Goal: Information Seeking & Learning: Learn about a topic

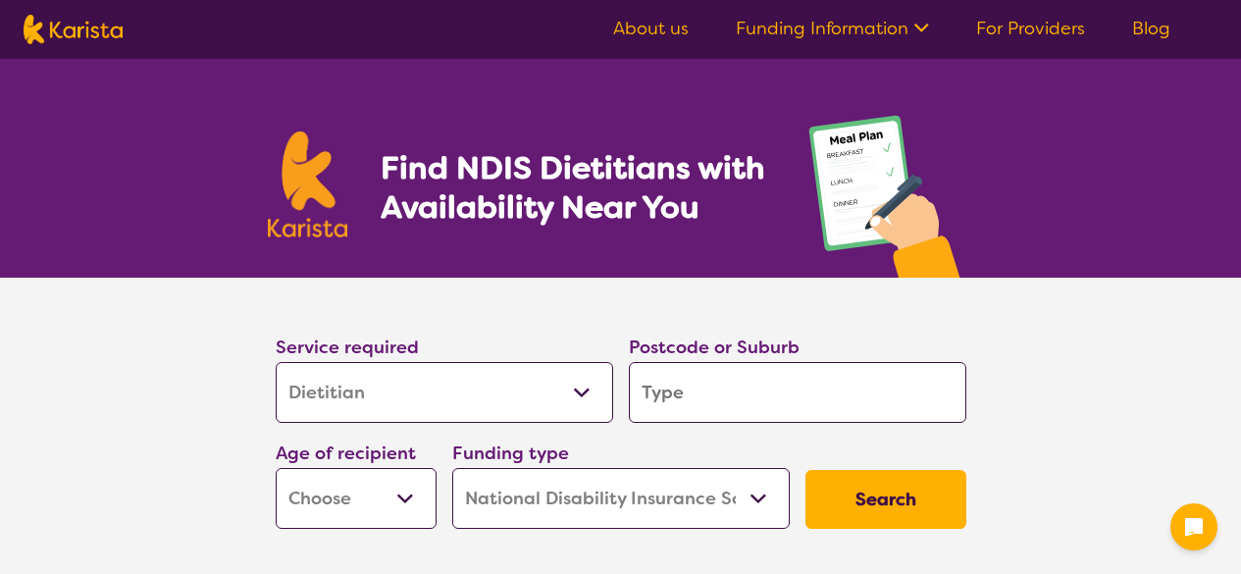
select select "Dietitian"
select select "NDIS"
select select "Dietitian"
select select "NDIS"
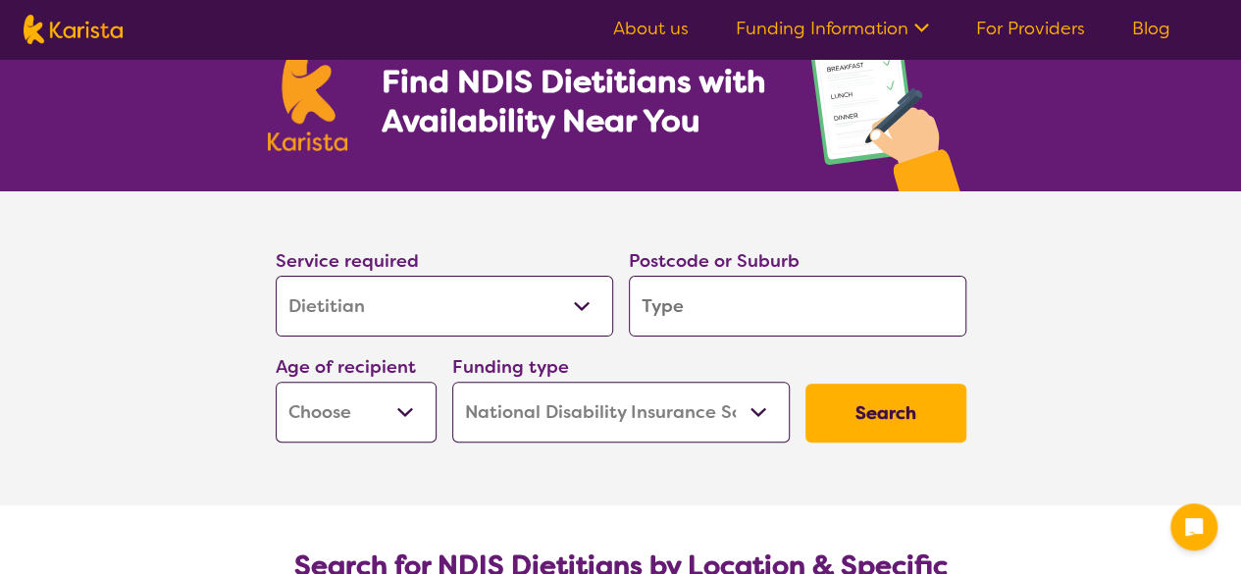
scroll to position [102, 0]
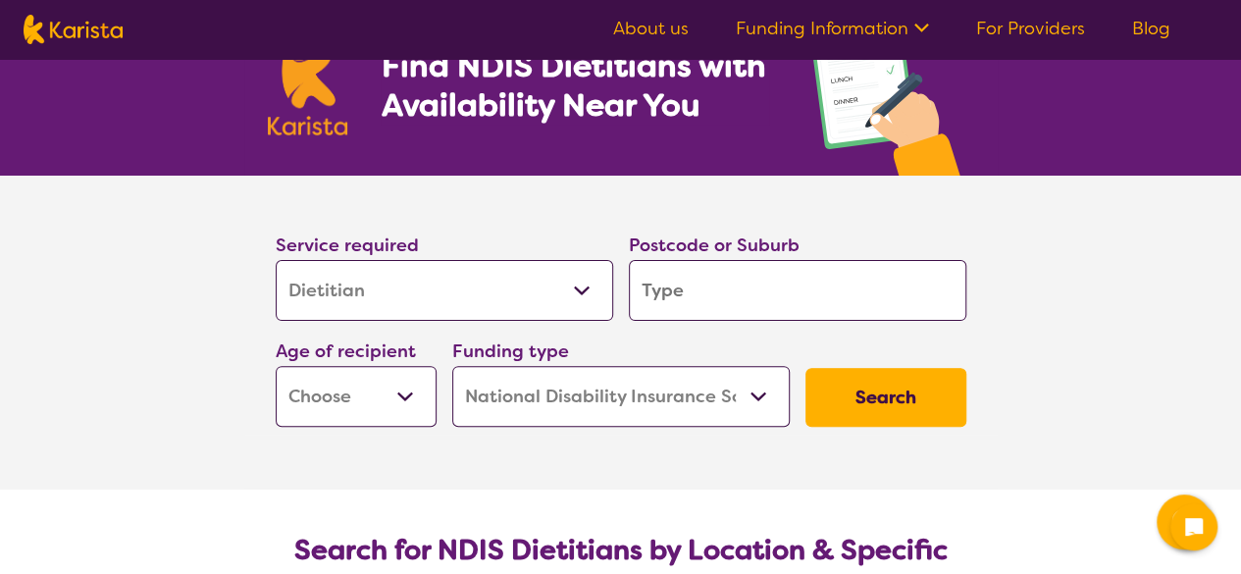
click at [737, 280] on input "search" at bounding box center [797, 290] width 337 height 61
click at [343, 415] on select "Early Childhood - 0 to 9 Child - 10 to 11 Adolescent - 12 to 17 Adult - 18 to 6…" at bounding box center [356, 396] width 161 height 61
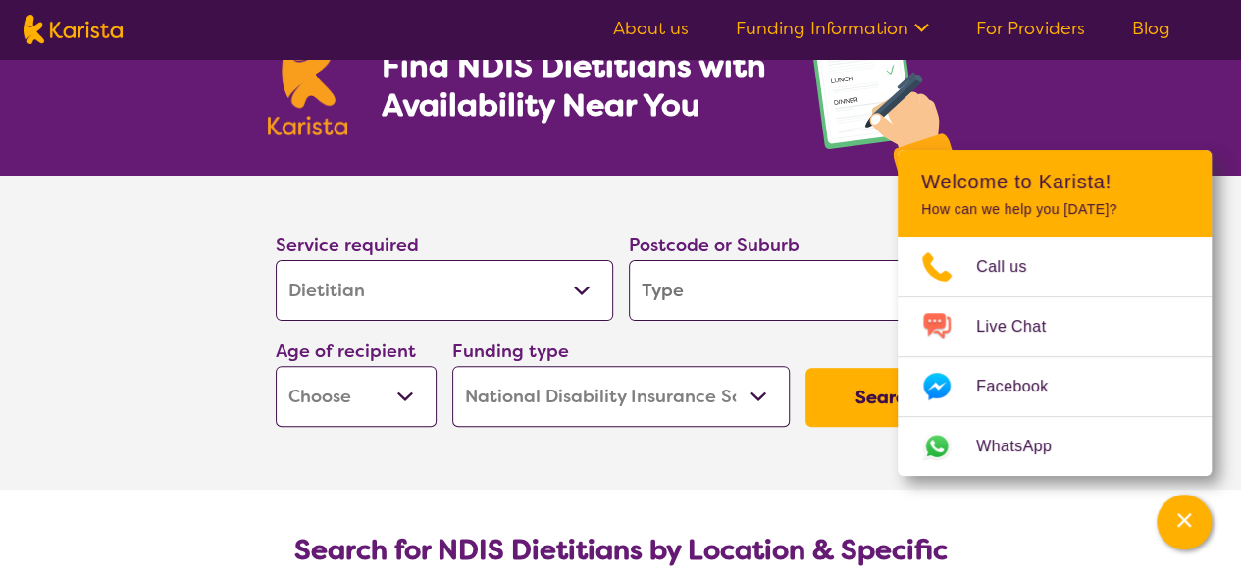
select select "AD"
click at [276, 366] on select "Early Childhood - 0 to 9 Child - 10 to 11 Adolescent - 12 to 17 Adult - 18 to 6…" at bounding box center [356, 396] width 161 height 61
select select "AD"
click at [716, 293] on input "search" at bounding box center [797, 290] width 337 height 61
type input "c"
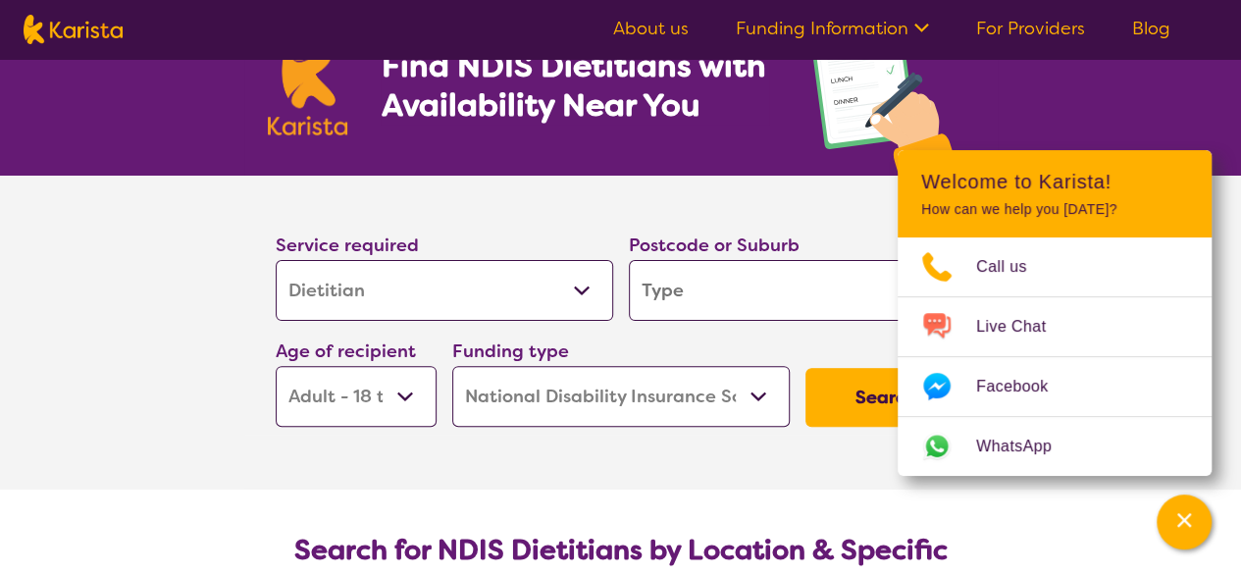
type input "c"
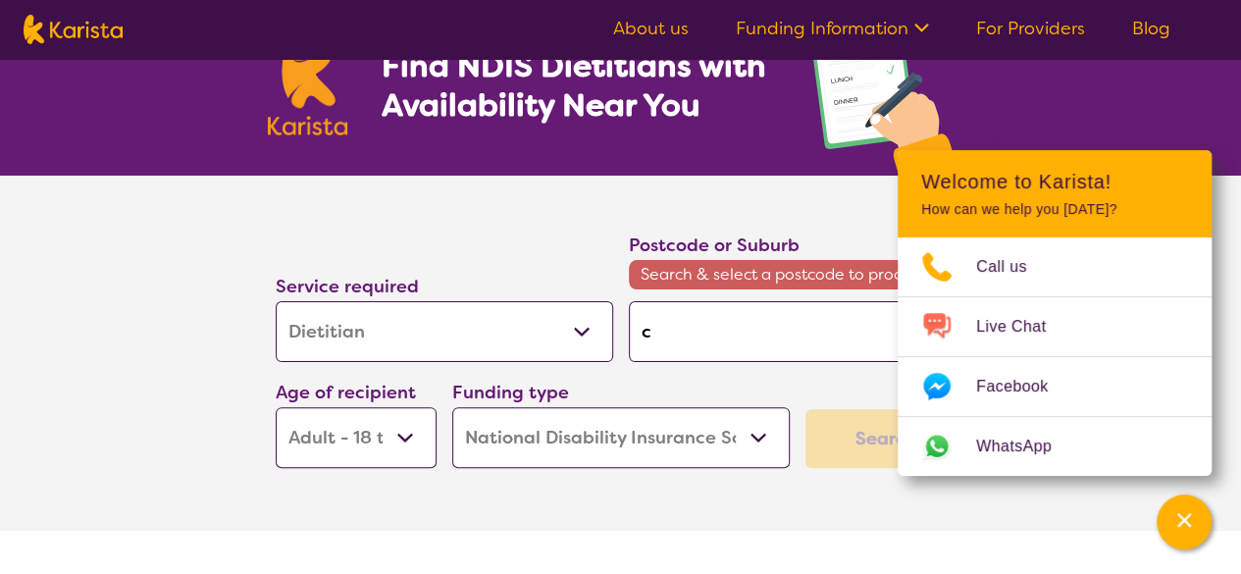
type input "cl"
type input "cle"
type input "clev"
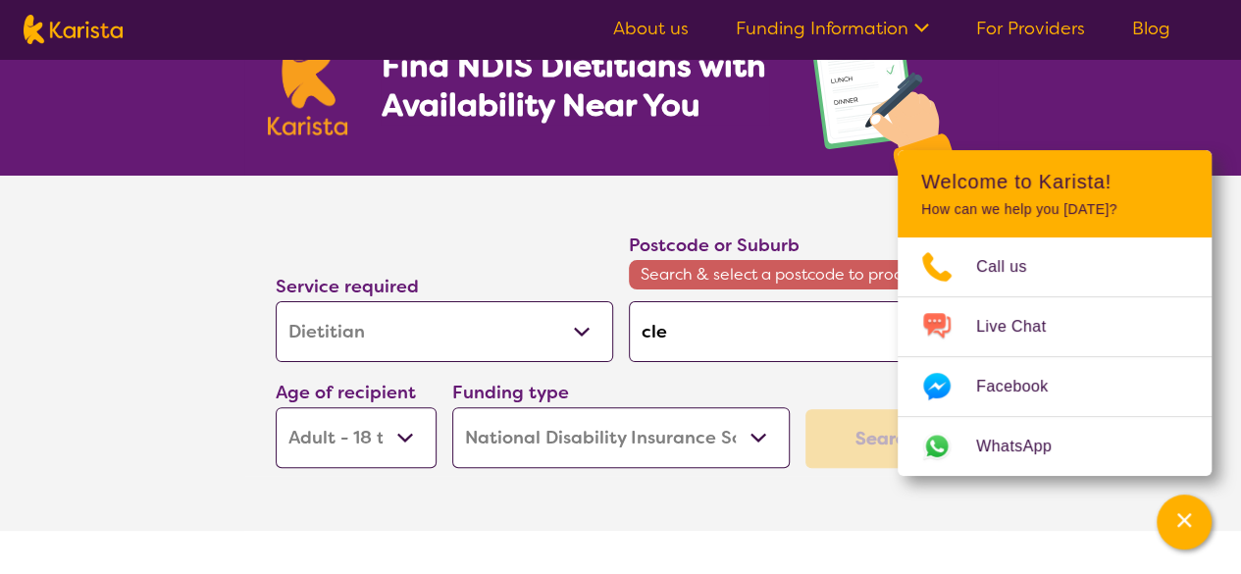
type input "clev"
type input "[PERSON_NAME]"
type input "clevel"
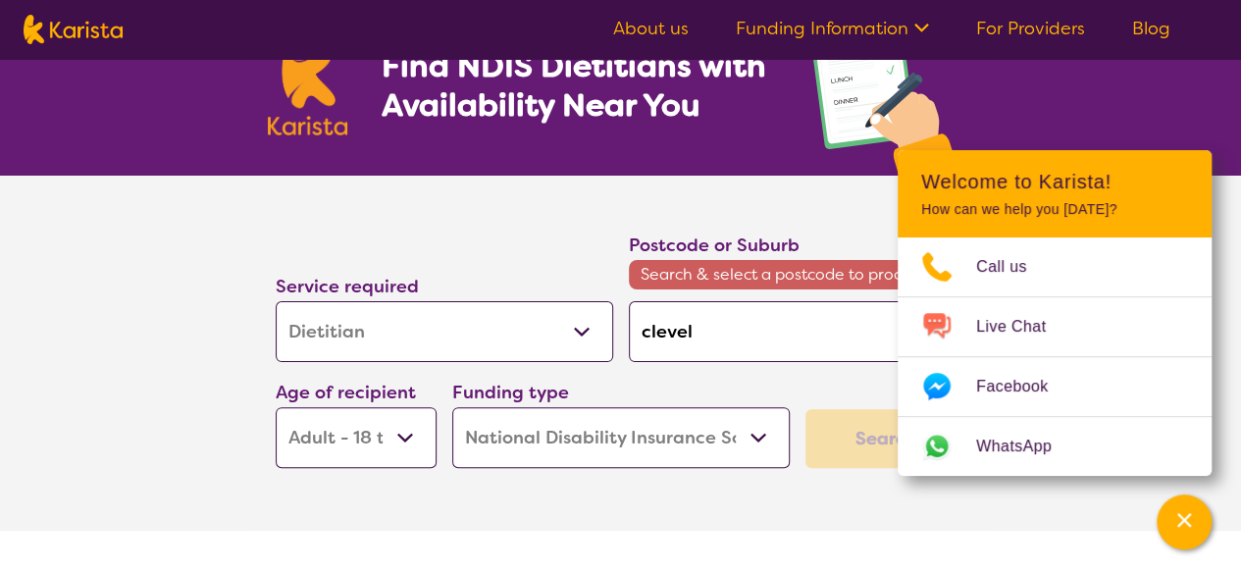
type input "clevela"
type input "[PERSON_NAME]"
type input "cleveland"
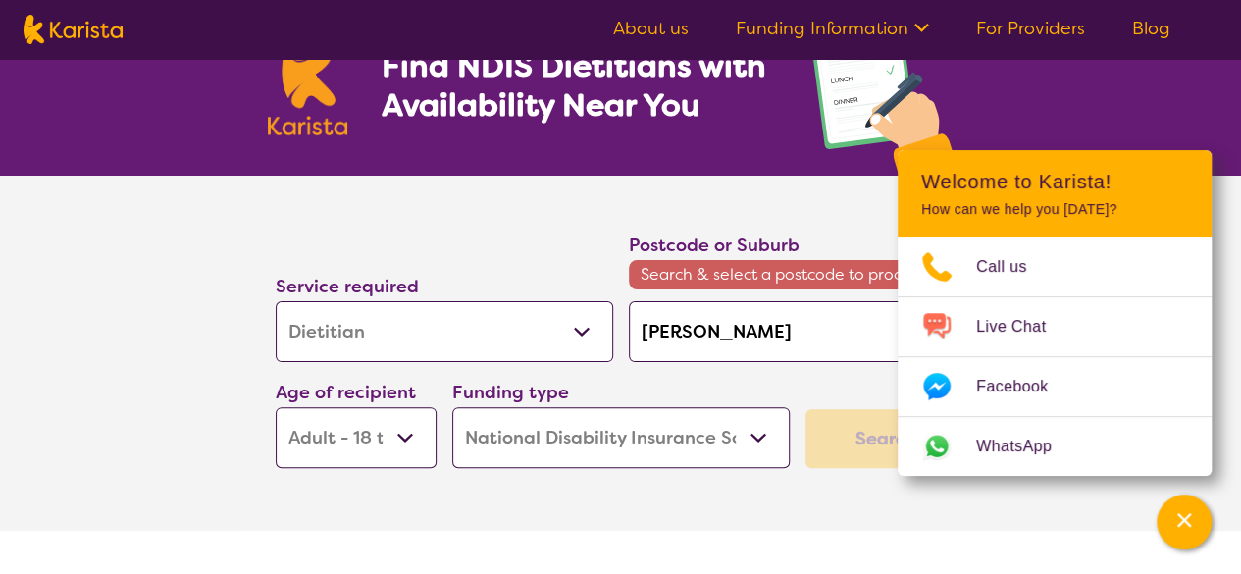
type input "cleveland"
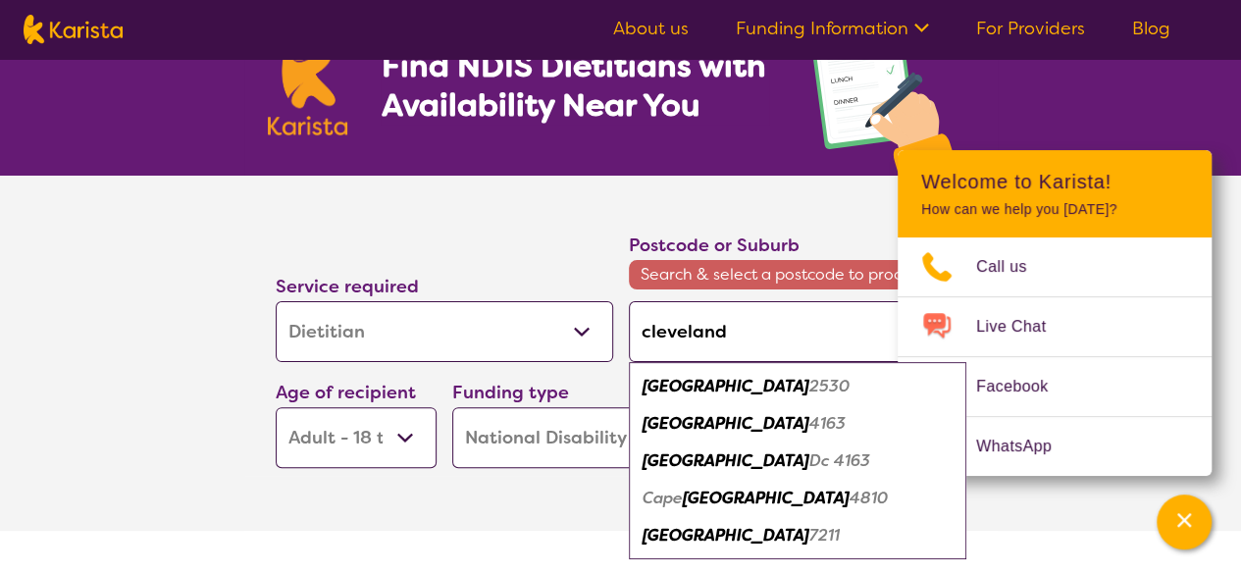
click at [714, 421] on em "[GEOGRAPHIC_DATA]" at bounding box center [726, 423] width 167 height 21
type input "4163"
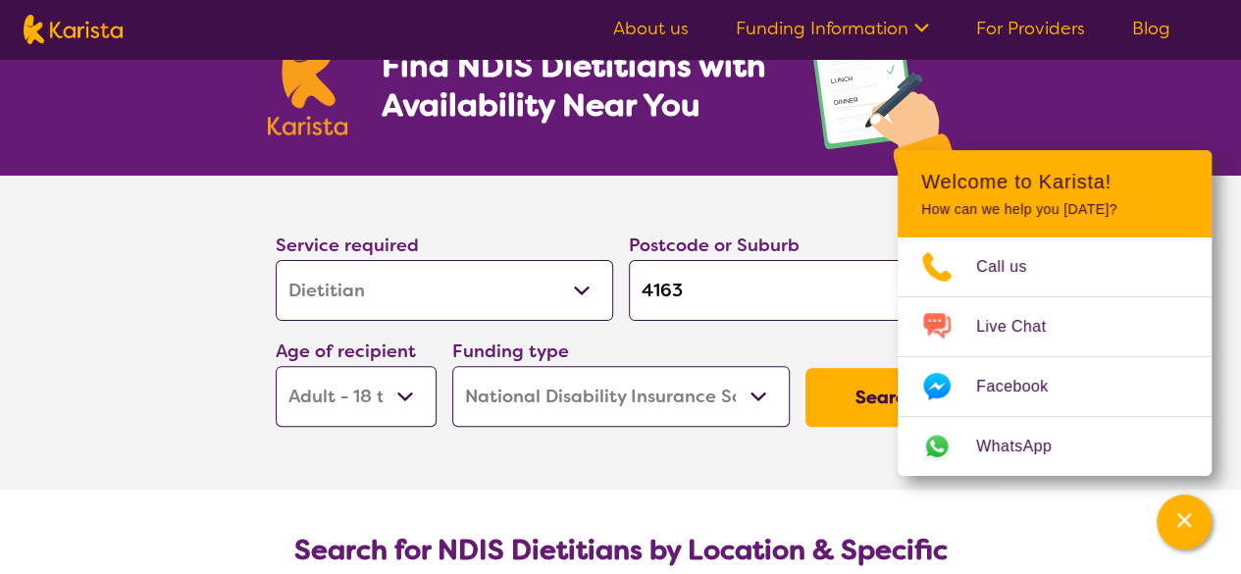
scroll to position [157, 0]
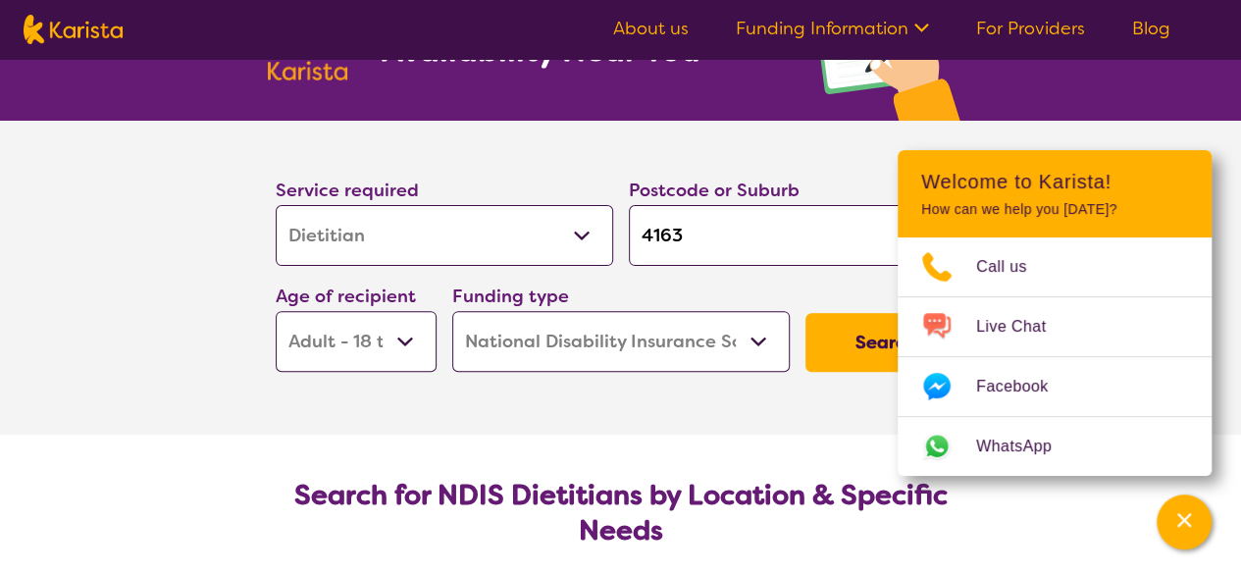
click at [866, 348] on button "Search" at bounding box center [885, 342] width 161 height 59
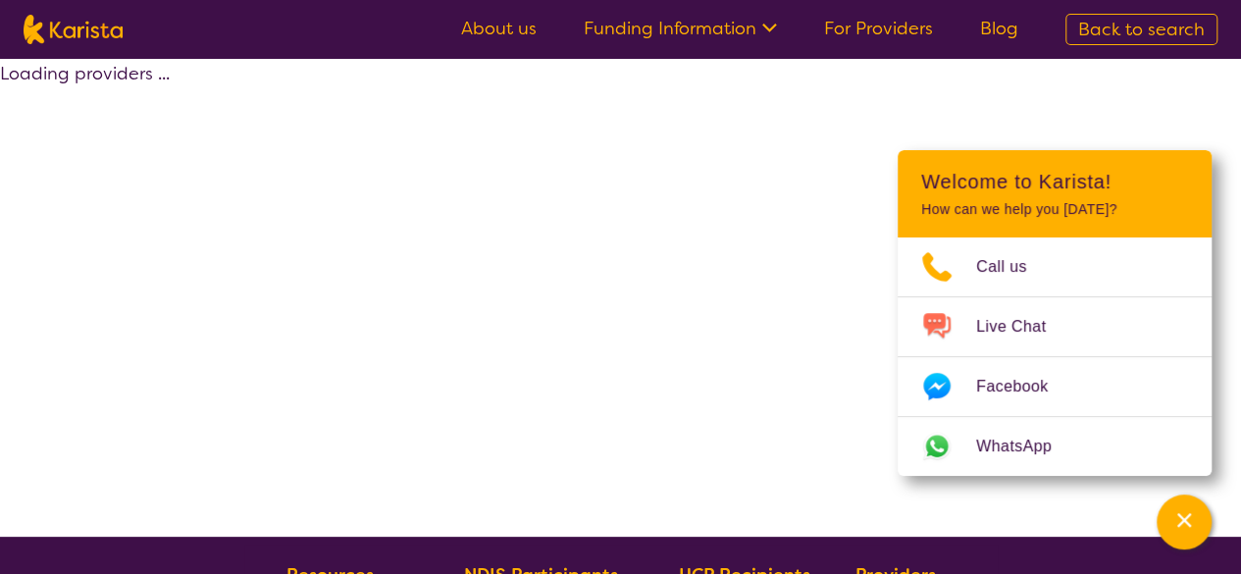
select select "by_score"
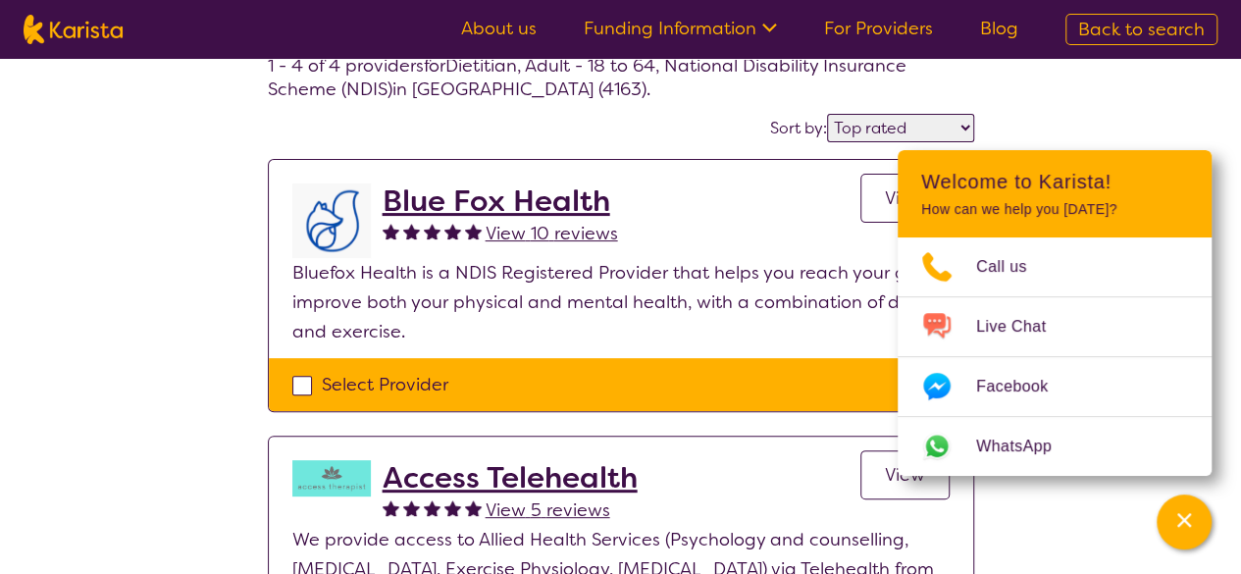
scroll to position [116, 0]
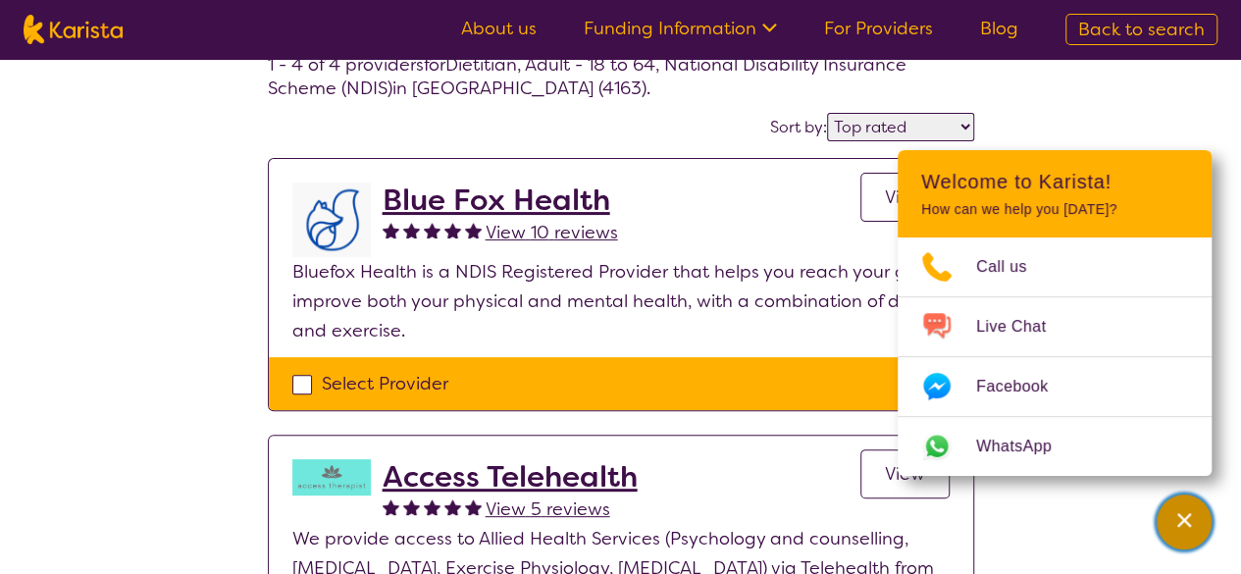
click at [1174, 533] on div "Channel Menu" at bounding box center [1184, 521] width 39 height 43
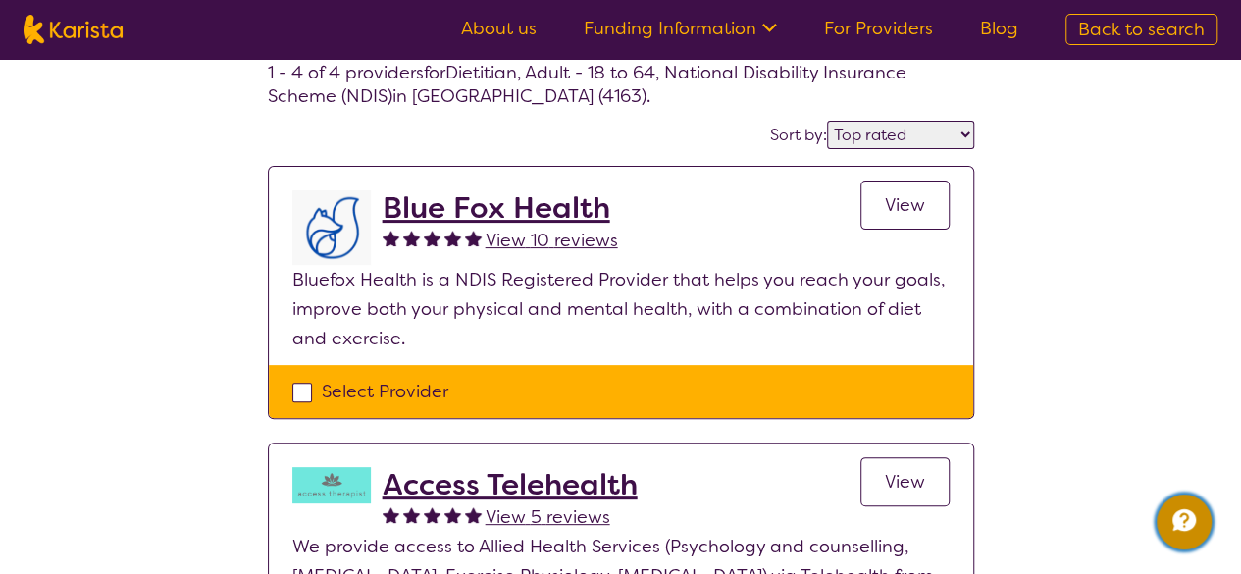
scroll to position [104, 0]
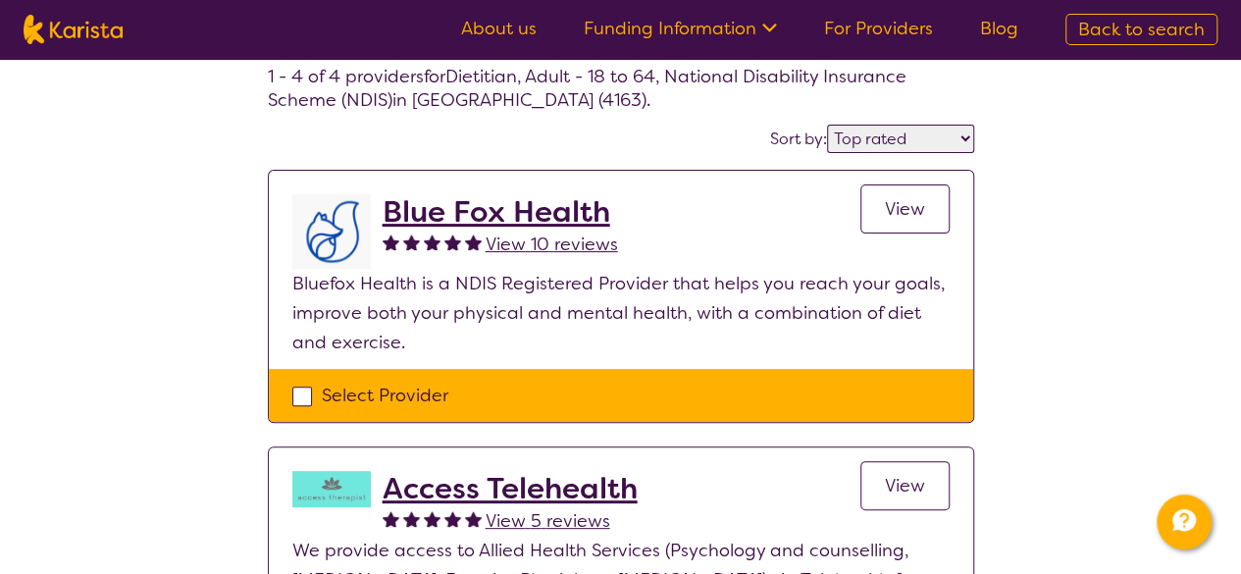
click at [554, 217] on h2 "Blue Fox Health" at bounding box center [500, 211] width 235 height 35
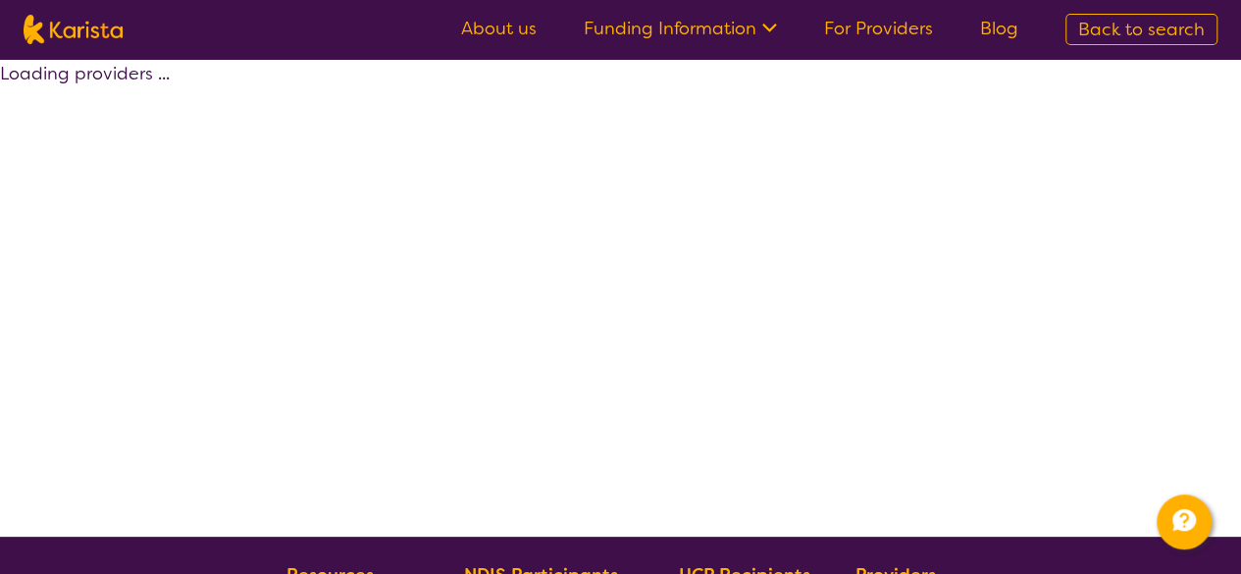
scroll to position [104, 0]
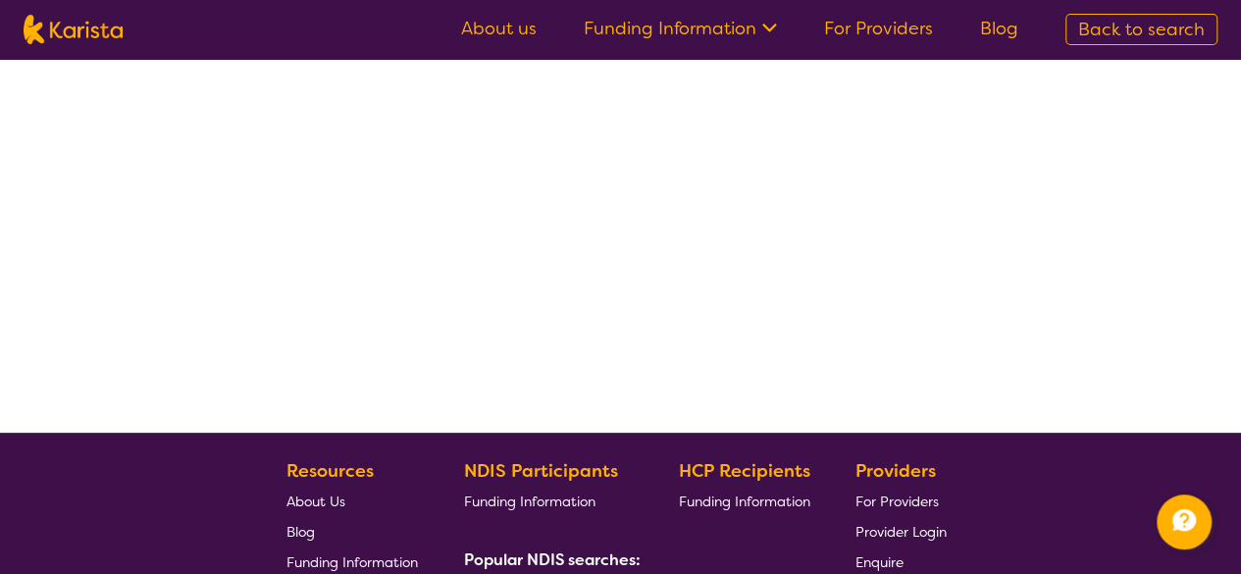
select select "by_score"
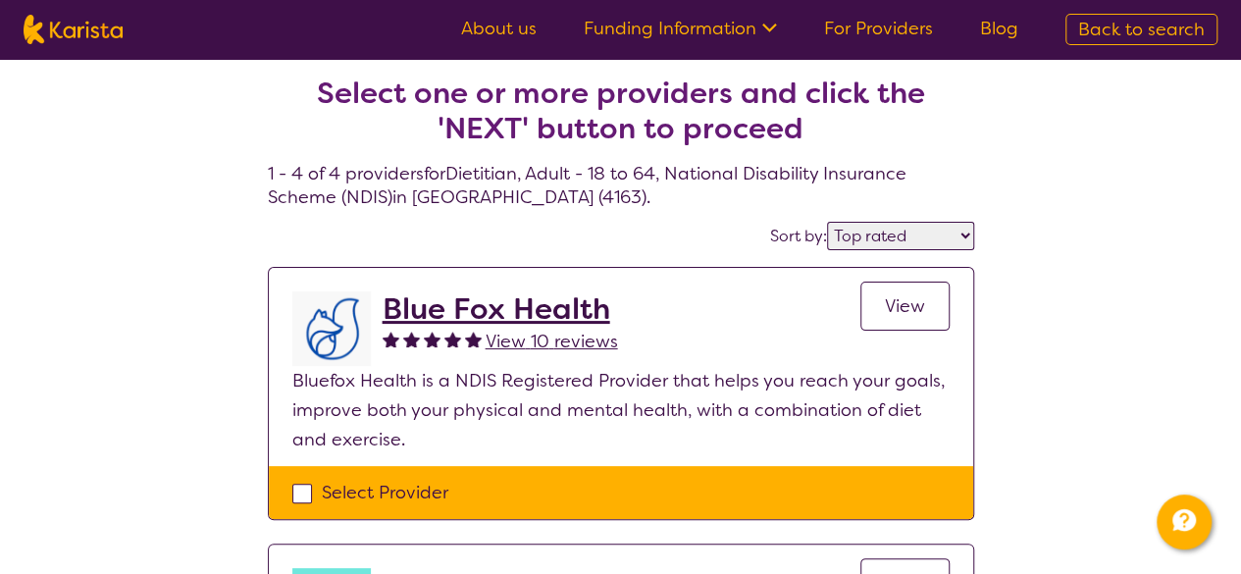
scroll to position [0, 0]
